Goal: Information Seeking & Learning: Learn about a topic

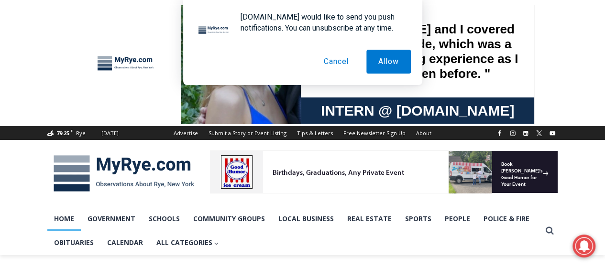
scroll to position [6, 0]
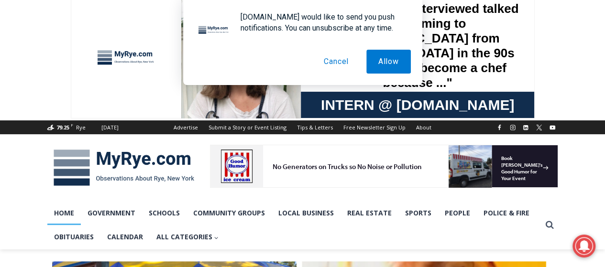
click at [345, 66] on button "Cancel" at bounding box center [336, 62] width 49 height 24
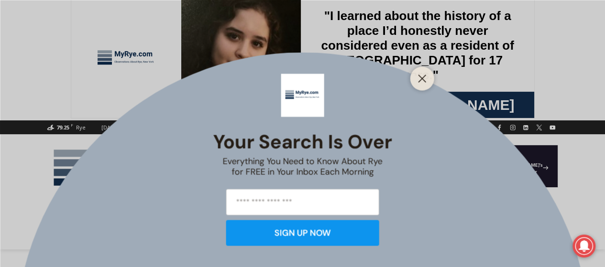
click at [431, 74] on div at bounding box center [422, 78] width 24 height 24
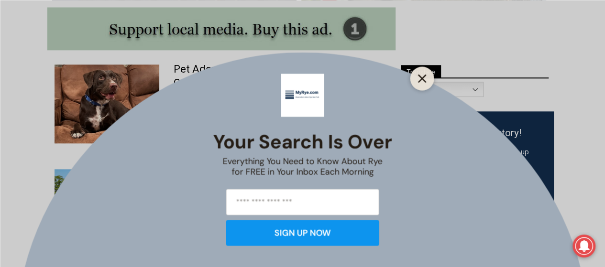
click at [423, 79] on line "Close" at bounding box center [421, 78] width 7 height 7
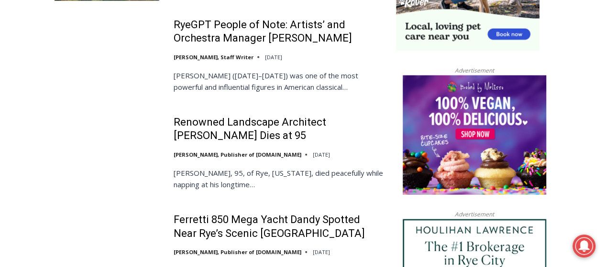
scroll to position [1006, 0]
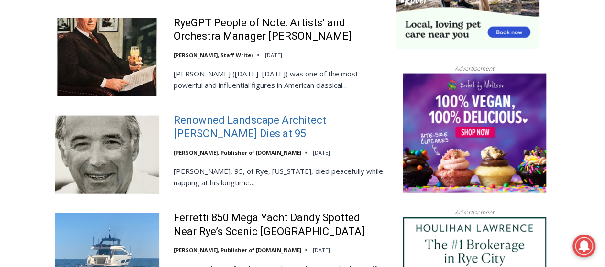
click at [280, 114] on link "Renowned Landscape Architect [PERSON_NAME] Dies at 95" at bounding box center [279, 127] width 210 height 27
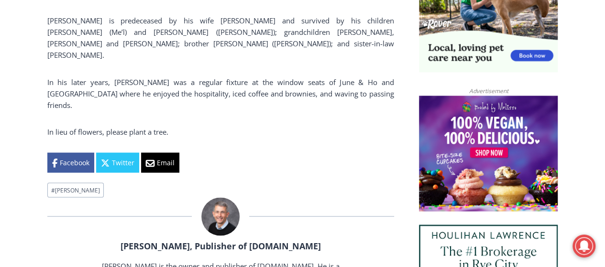
scroll to position [849, 0]
